Goal: Transaction & Acquisition: Purchase product/service

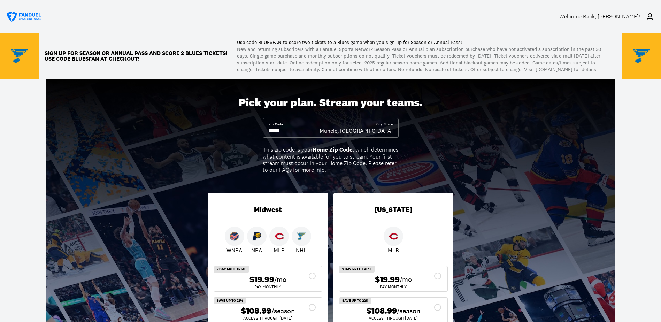
scroll to position [70, 0]
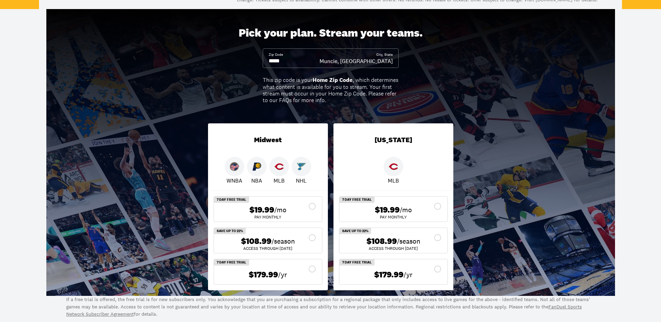
click at [271, 246] on span "$108.99" at bounding box center [256, 241] width 30 height 10
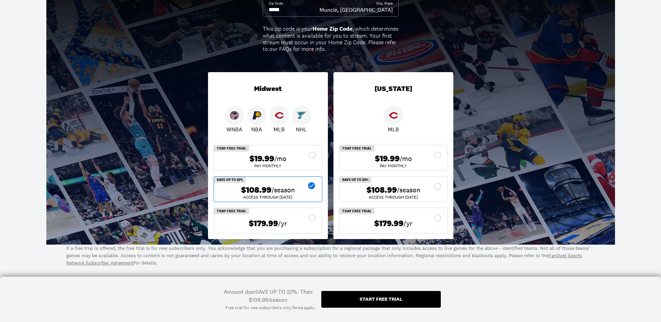
scroll to position [105, 0]
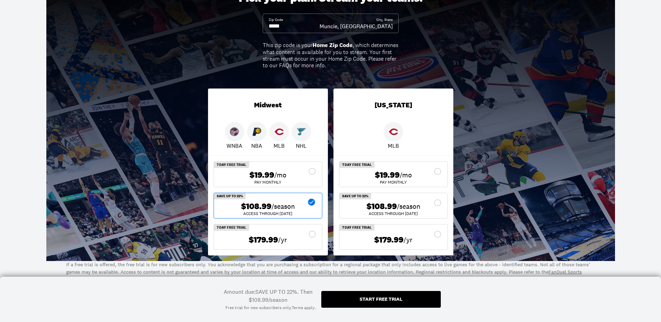
click at [367, 298] on div "Start free trial" at bounding box center [381, 299] width 43 height 5
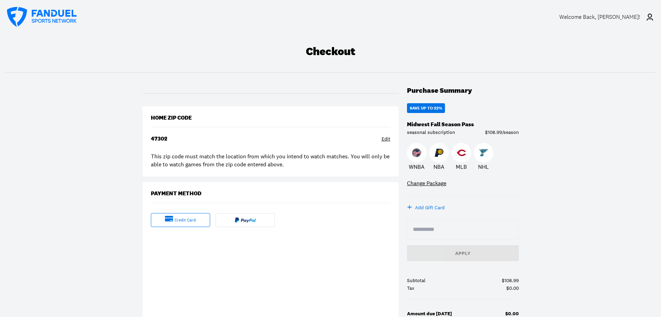
click at [174, 220] on div "credit card" at bounding box center [180, 220] width 59 height 14
click at [305, 195] on div "Payment Method" at bounding box center [271, 197] width 240 height 14
click at [191, 222] on div "credit card" at bounding box center [185, 220] width 21 height 6
click at [170, 220] on icon at bounding box center [169, 219] width 8 height 6
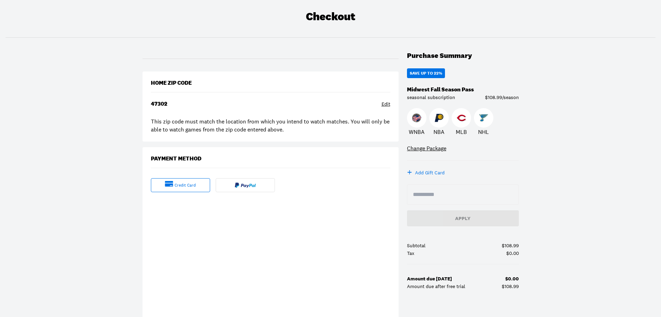
click at [43, 246] on div "Checkout Purchase Summary SAVE UP TO 22% Midwest Fall Season Pass seasonal subs…" at bounding box center [330, 207] width 661 height 417
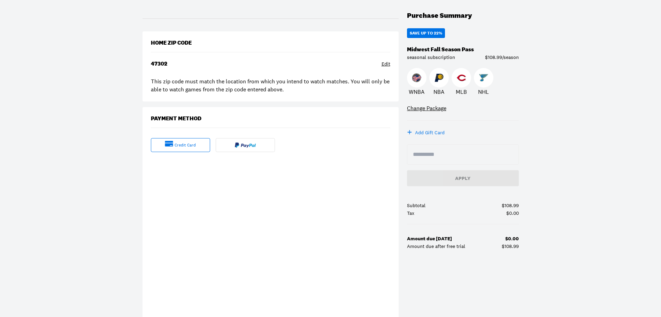
scroll to position [139, 0]
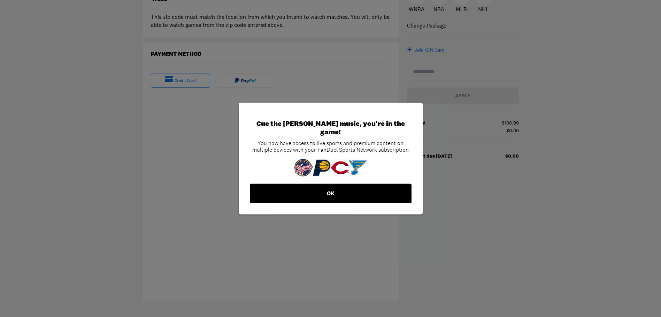
click at [312, 191] on button "OK" at bounding box center [331, 194] width 162 height 20
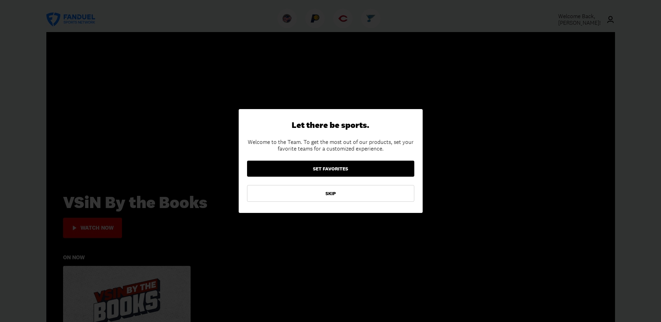
click at [326, 168] on button "SET FAVORITES" at bounding box center [330, 169] width 167 height 16
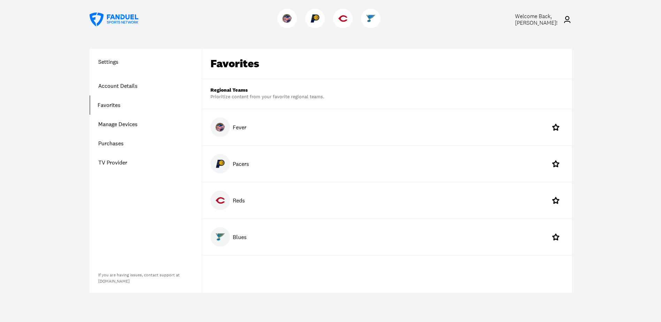
click at [223, 164] on img at bounding box center [220, 163] width 9 height 9
drag, startPoint x: 226, startPoint y: 241, endPoint x: 379, endPoint y: 211, distance: 156.5
click at [379, 211] on div "Reds" at bounding box center [387, 200] width 370 height 36
click at [555, 238] on icon at bounding box center [556, 237] width 7 height 7
drag, startPoint x: 240, startPoint y: 199, endPoint x: 506, endPoint y: 211, distance: 266.6
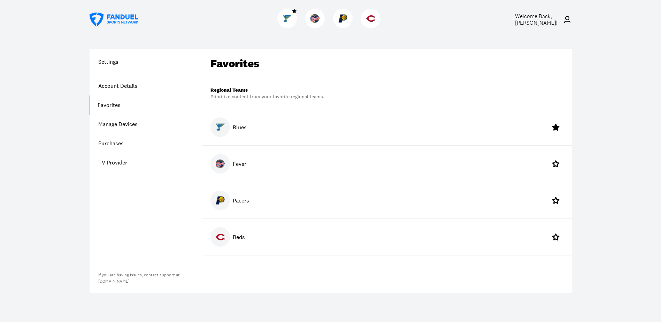
click at [506, 211] on div "Pacers" at bounding box center [387, 200] width 370 height 36
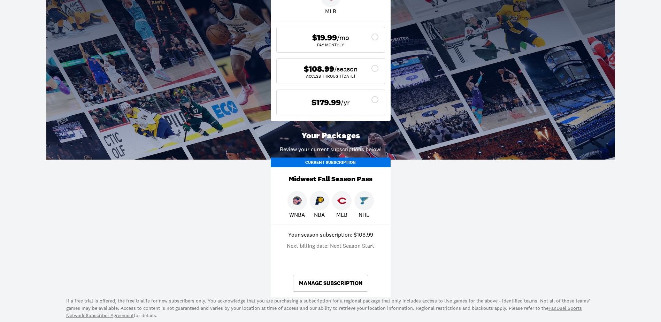
scroll to position [279, 0]
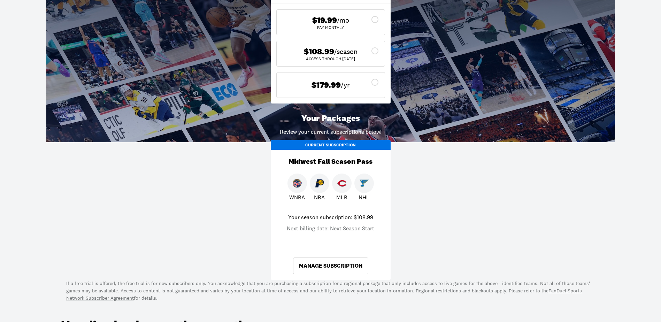
click at [321, 188] on img at bounding box center [319, 183] width 9 height 9
click at [327, 270] on link "Manage Subscription" at bounding box center [330, 266] width 75 height 17
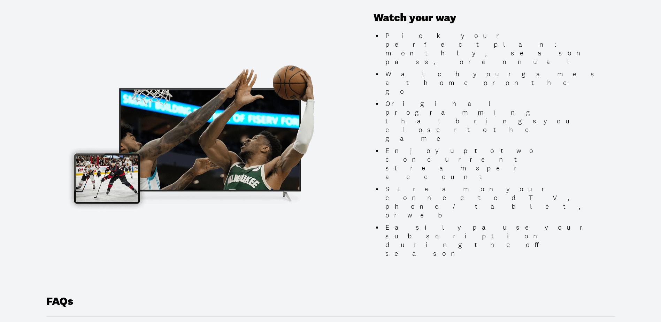
scroll to position [872, 0]
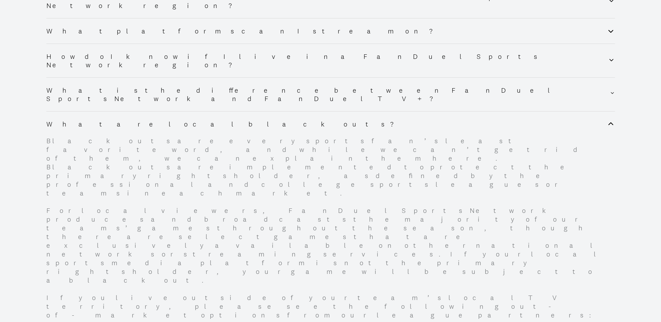
scroll to position [1254, 0]
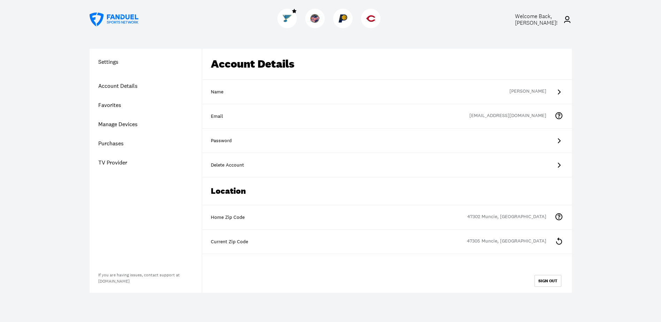
click at [252, 94] on div "Name" at bounding box center [387, 92] width 352 height 7
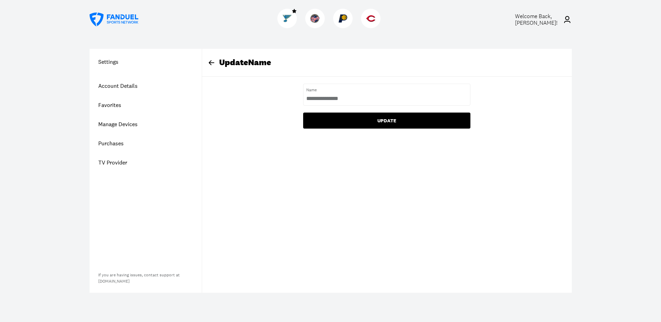
click at [357, 122] on button "UPDATE" at bounding box center [386, 121] width 167 height 16
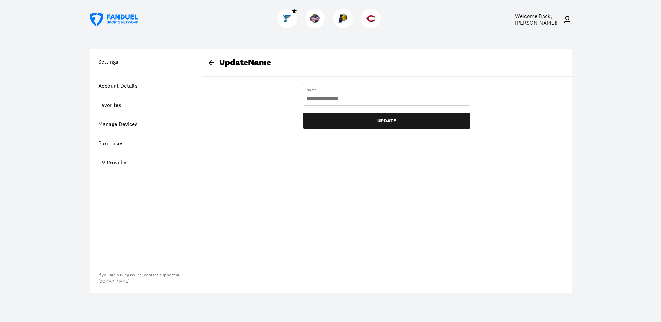
click at [380, 97] on input "text" at bounding box center [386, 99] width 161 height 8
click at [303, 113] on button "UPDATE" at bounding box center [386, 121] width 167 height 16
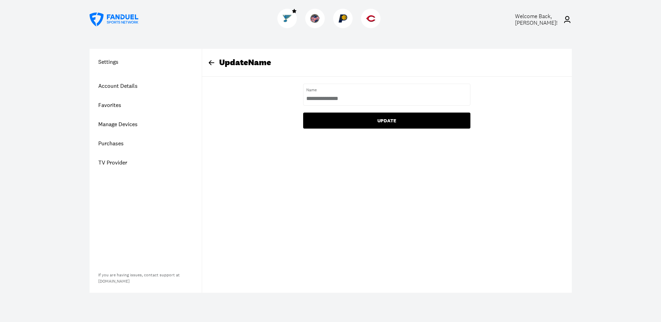
click at [394, 122] on button "UPDATE" at bounding box center [386, 121] width 167 height 16
click at [395, 120] on button "UPDATE" at bounding box center [386, 121] width 167 height 16
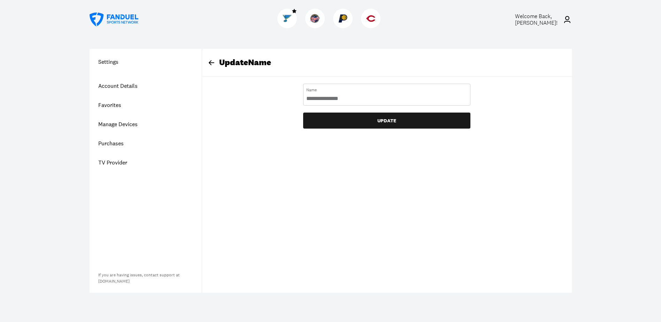
click at [349, 100] on input "text" at bounding box center [386, 99] width 161 height 8
click at [303, 113] on button "UPDATE" at bounding box center [386, 121] width 167 height 16
click at [246, 62] on div "Update Name" at bounding box center [391, 63] width 361 height 10
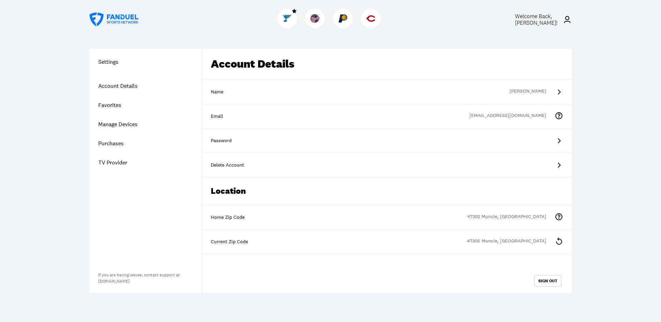
click at [237, 93] on div "Name" at bounding box center [387, 92] width 352 height 7
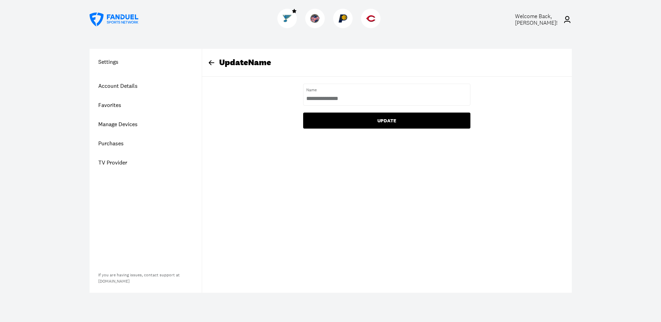
click at [371, 124] on button "UPDATE" at bounding box center [386, 121] width 167 height 16
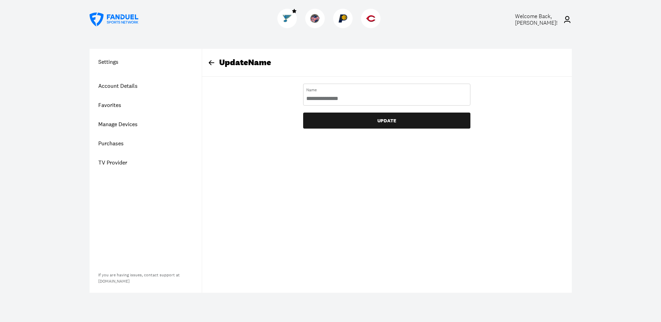
click at [382, 97] on input "text" at bounding box center [386, 99] width 161 height 8
click at [349, 98] on input "text" at bounding box center [386, 99] width 161 height 8
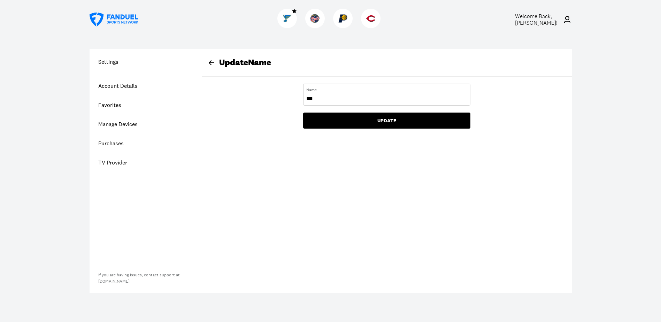
type input "***"
click at [303, 113] on button "UPDATE" at bounding box center [386, 121] width 167 height 16
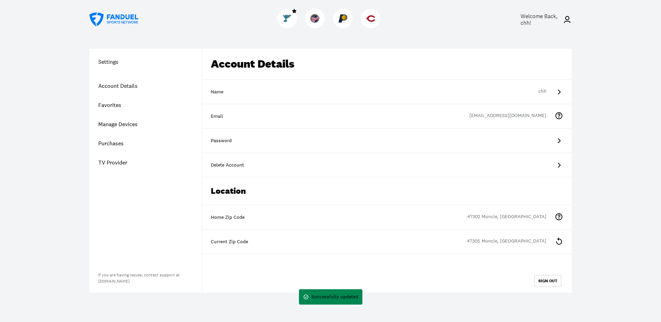
click at [238, 89] on div "Name" at bounding box center [387, 92] width 352 height 7
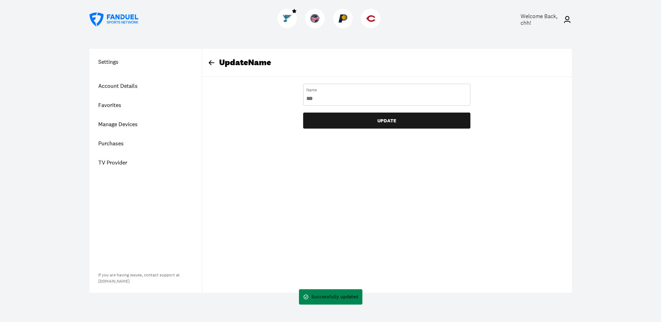
click at [317, 101] on input "text" at bounding box center [386, 99] width 161 height 8
click at [317, 99] on input "text" at bounding box center [386, 99] width 161 height 8
type input "**********"
click at [108, 64] on h1 "Settings" at bounding box center [146, 62] width 112 height 8
click at [229, 64] on div "Update Name" at bounding box center [391, 63] width 361 height 10
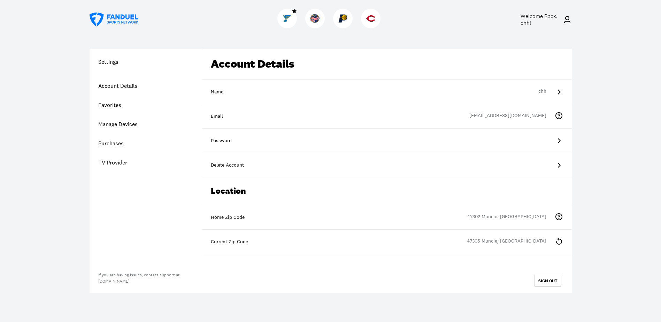
click at [559, 91] on icon at bounding box center [559, 92] width 3 height 5
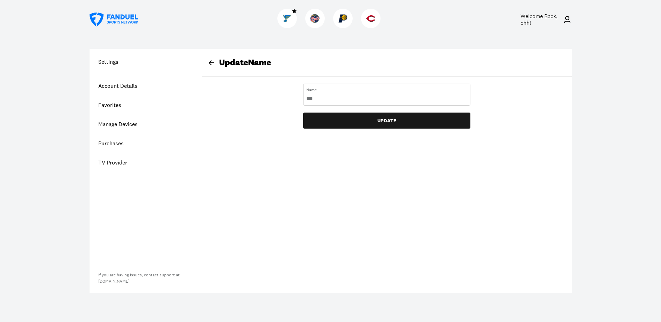
click at [318, 98] on input "text" at bounding box center [386, 99] width 161 height 8
click at [318, 99] on input "text" at bounding box center [386, 99] width 161 height 8
type input "**********"
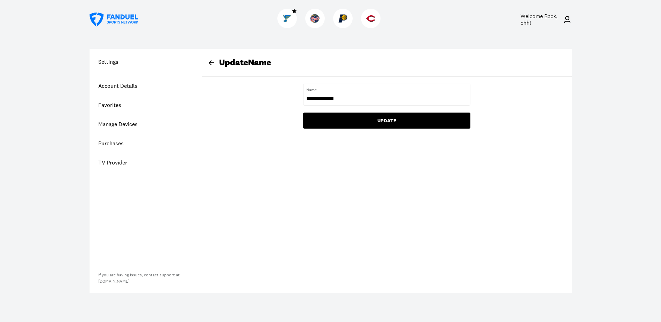
click at [365, 122] on button "UPDATE" at bounding box center [386, 121] width 167 height 16
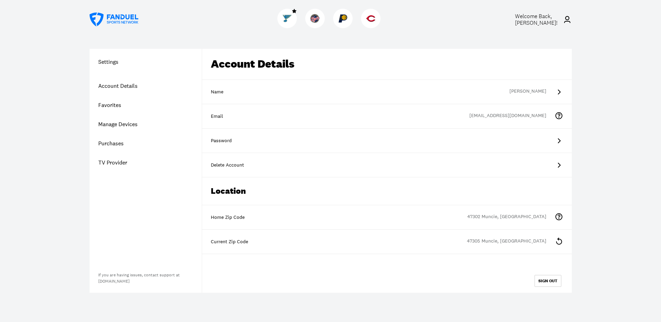
click at [560, 139] on icon at bounding box center [559, 141] width 8 height 8
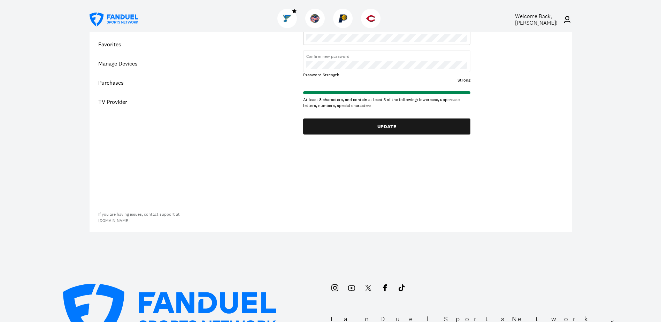
scroll to position [70, 0]
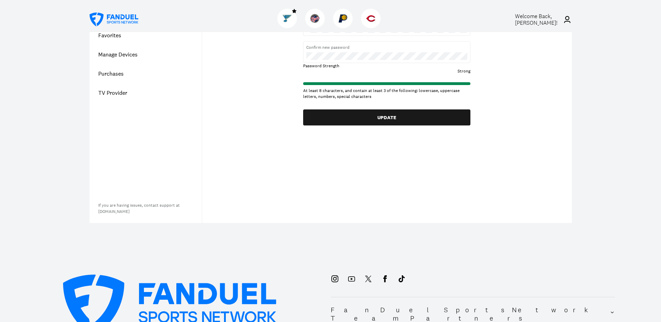
click at [500, 83] on div "Update Password Enter new password Confirm new password Password Strength Stron…" at bounding box center [387, 52] width 370 height 146
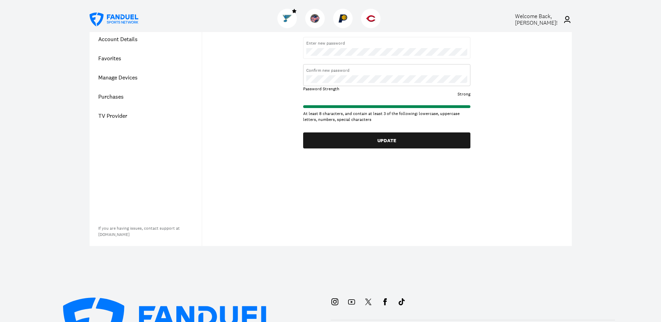
scroll to position [35, 0]
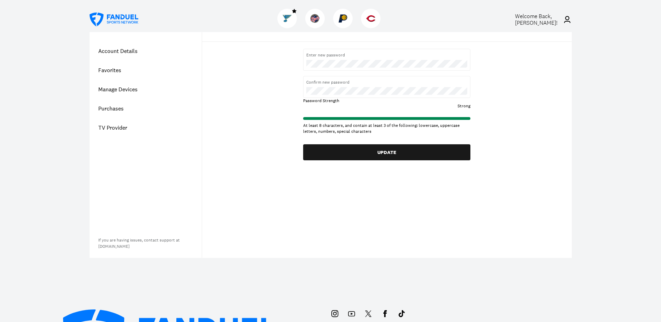
click at [500, 126] on div "Update Password Enter new password Confirm new password Password Strength Stron…" at bounding box center [387, 87] width 370 height 146
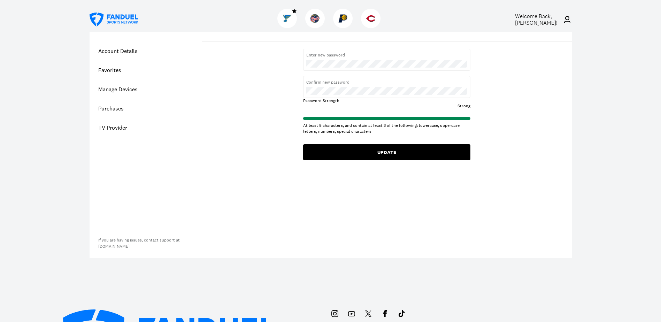
click at [409, 151] on button "UPDATE" at bounding box center [386, 152] width 167 height 16
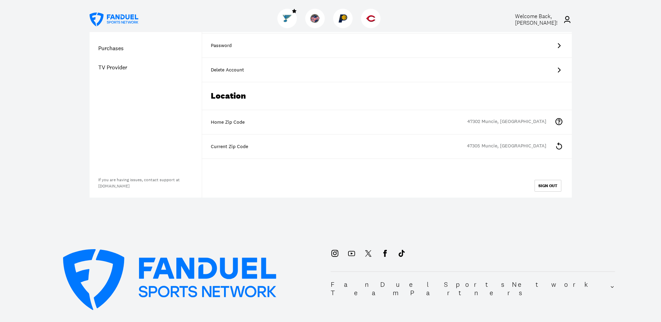
scroll to position [105, 0]
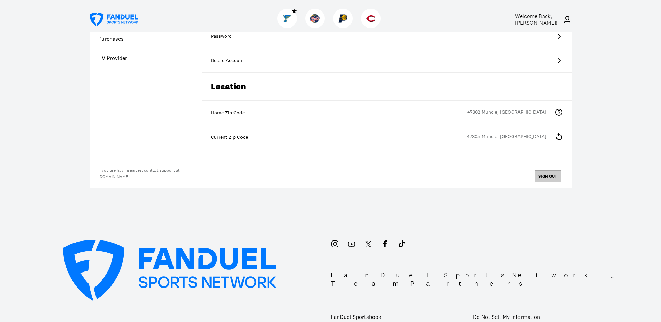
click at [546, 175] on button "SIGN OUT" at bounding box center [548, 176] width 27 height 12
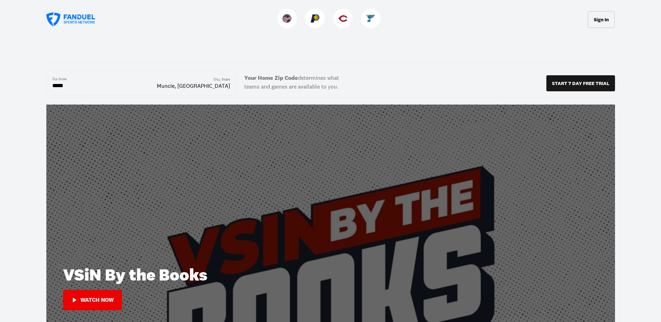
scroll to position [70, 0]
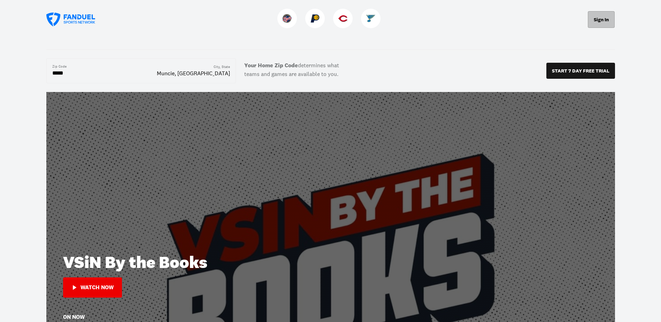
click at [596, 18] on button "Sign In" at bounding box center [601, 19] width 27 height 17
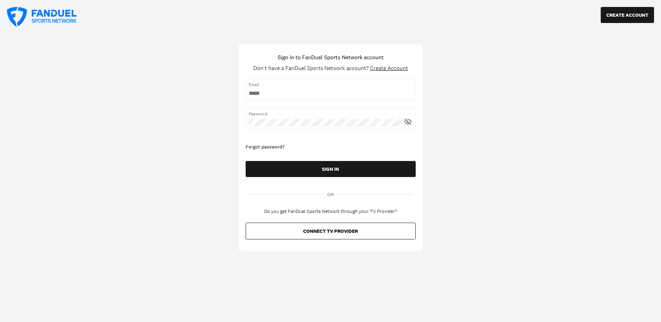
type input "**********"
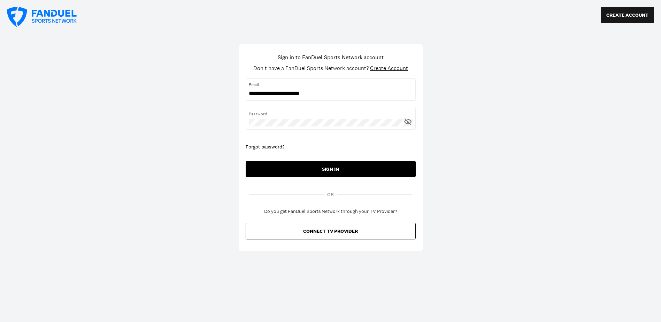
click at [353, 167] on button "SIGN IN" at bounding box center [331, 169] width 170 height 16
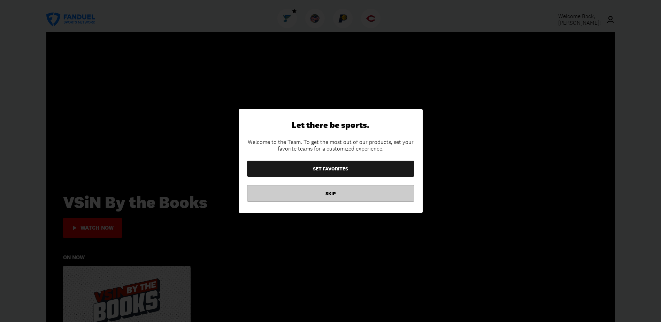
click at [332, 190] on button "SKIP" at bounding box center [330, 193] width 167 height 17
